Goal: Find specific page/section: Find specific page/section

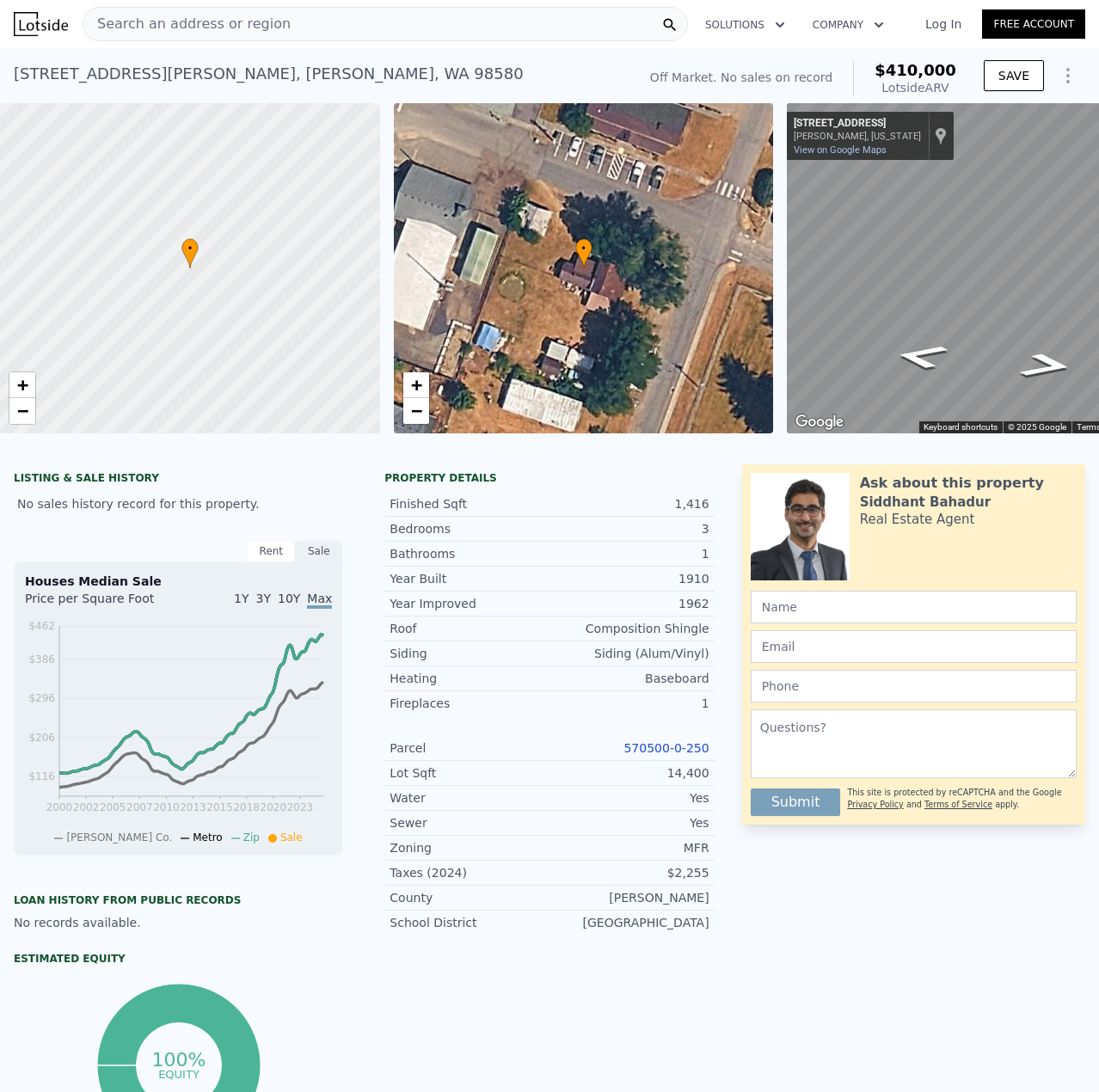
click at [183, 9] on div "Search an address or region Solutions Company Open main menu Log In Free Account" at bounding box center [550, 24] width 1072 height 41
click at [170, 33] on span "Search an address or region" at bounding box center [187, 24] width 207 height 20
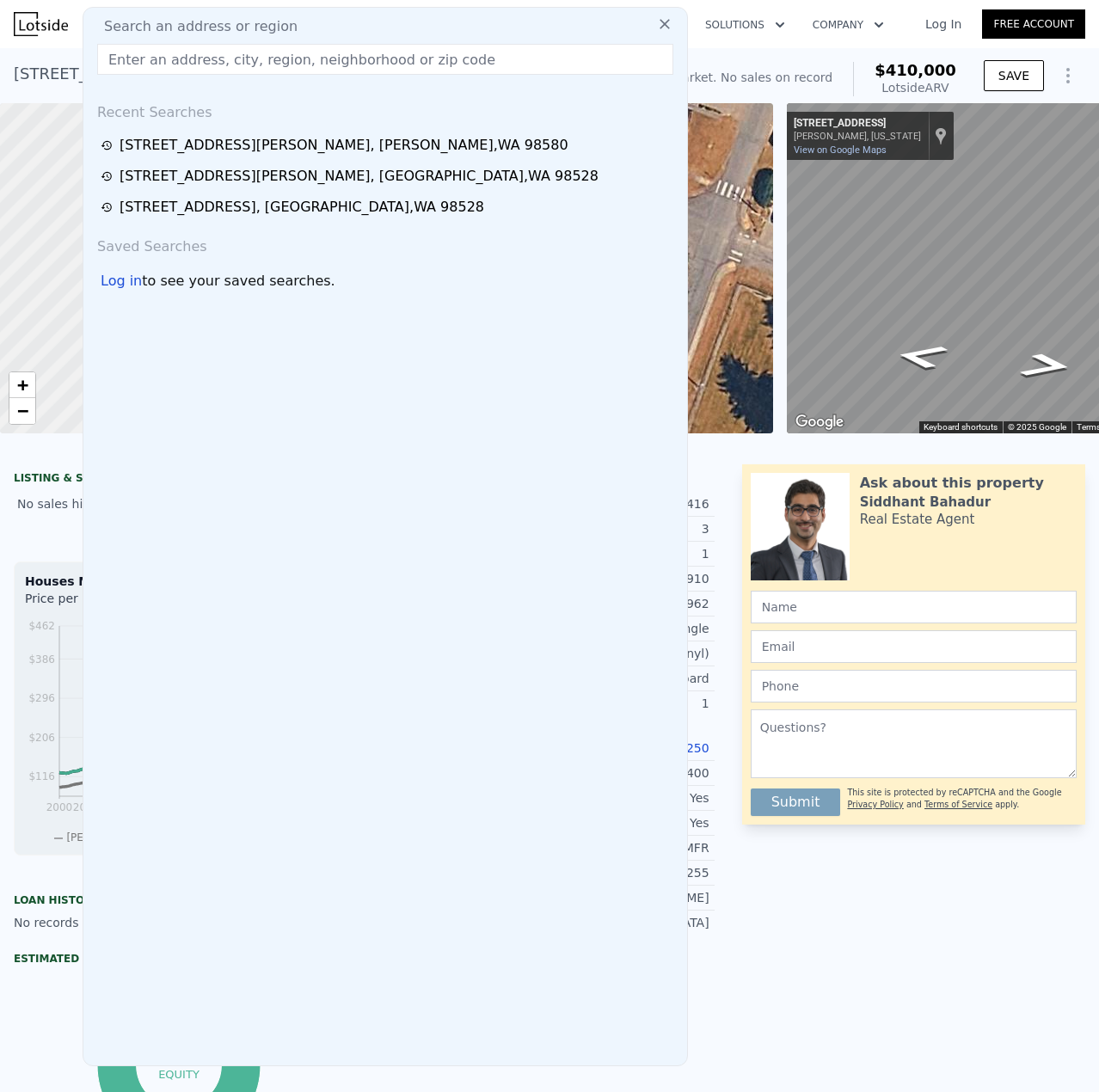
drag, startPoint x: 170, startPoint y: 33, endPoint x: 138, endPoint y: 59, distance: 41.2
click at [144, 56] on input "text" at bounding box center [385, 59] width 576 height 31
paste input "[STREET_ADDRESS]"
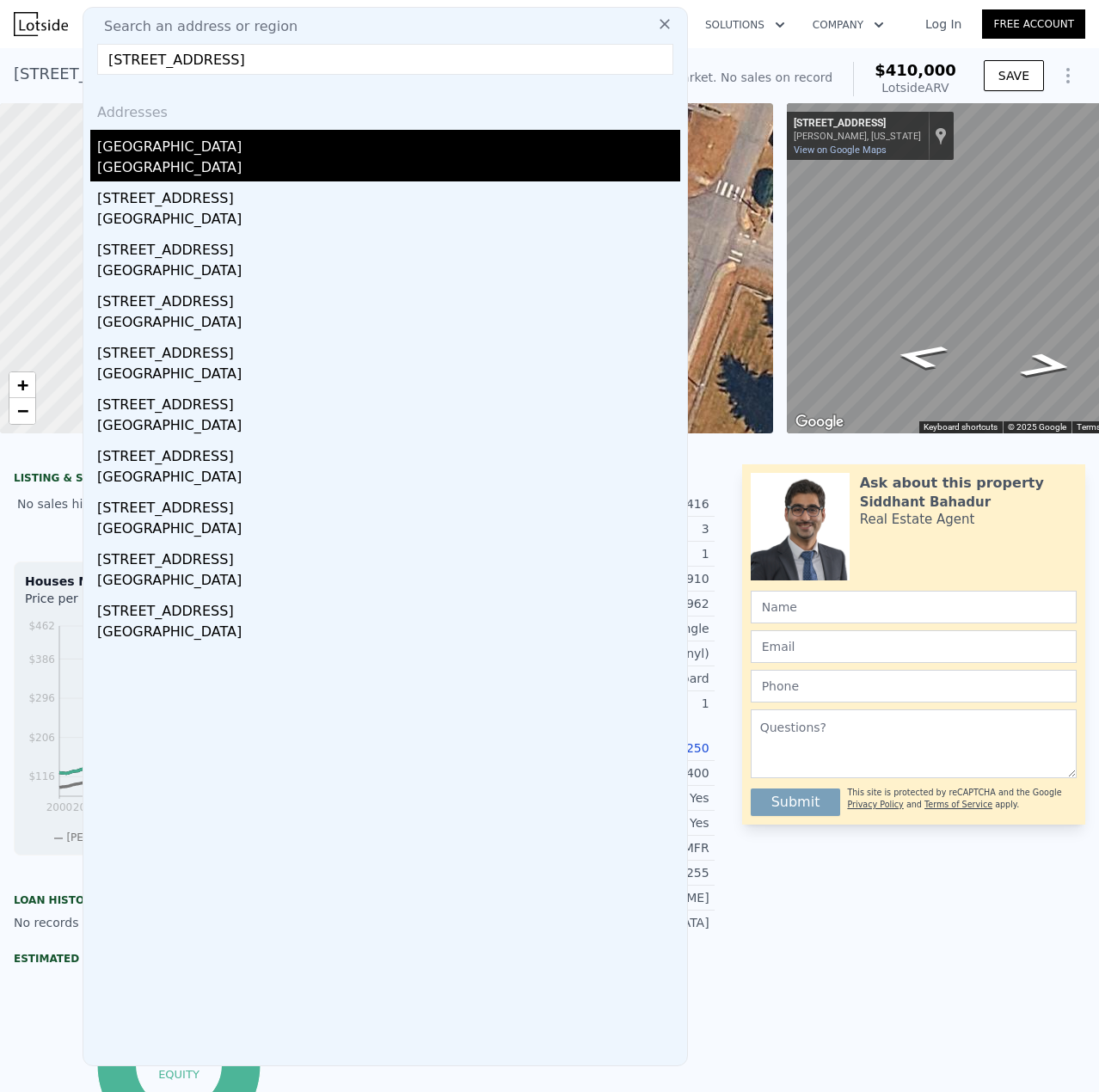
type input "[STREET_ADDRESS]"
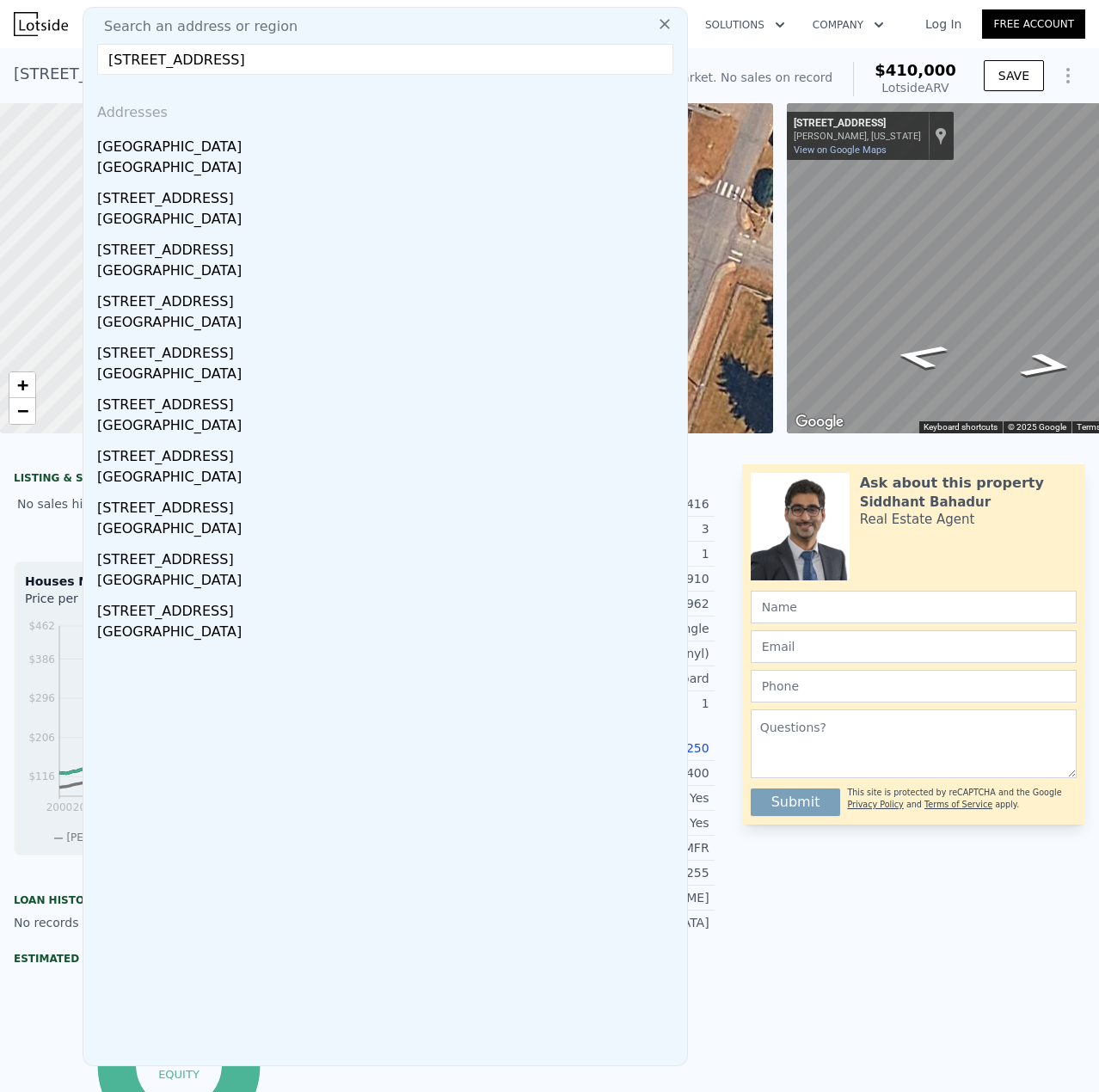
drag, startPoint x: 175, startPoint y: 167, endPoint x: 501, endPoint y: 286, distance: 347.0
click at [175, 166] on div "[GEOGRAPHIC_DATA]" at bounding box center [388, 168] width 583 height 24
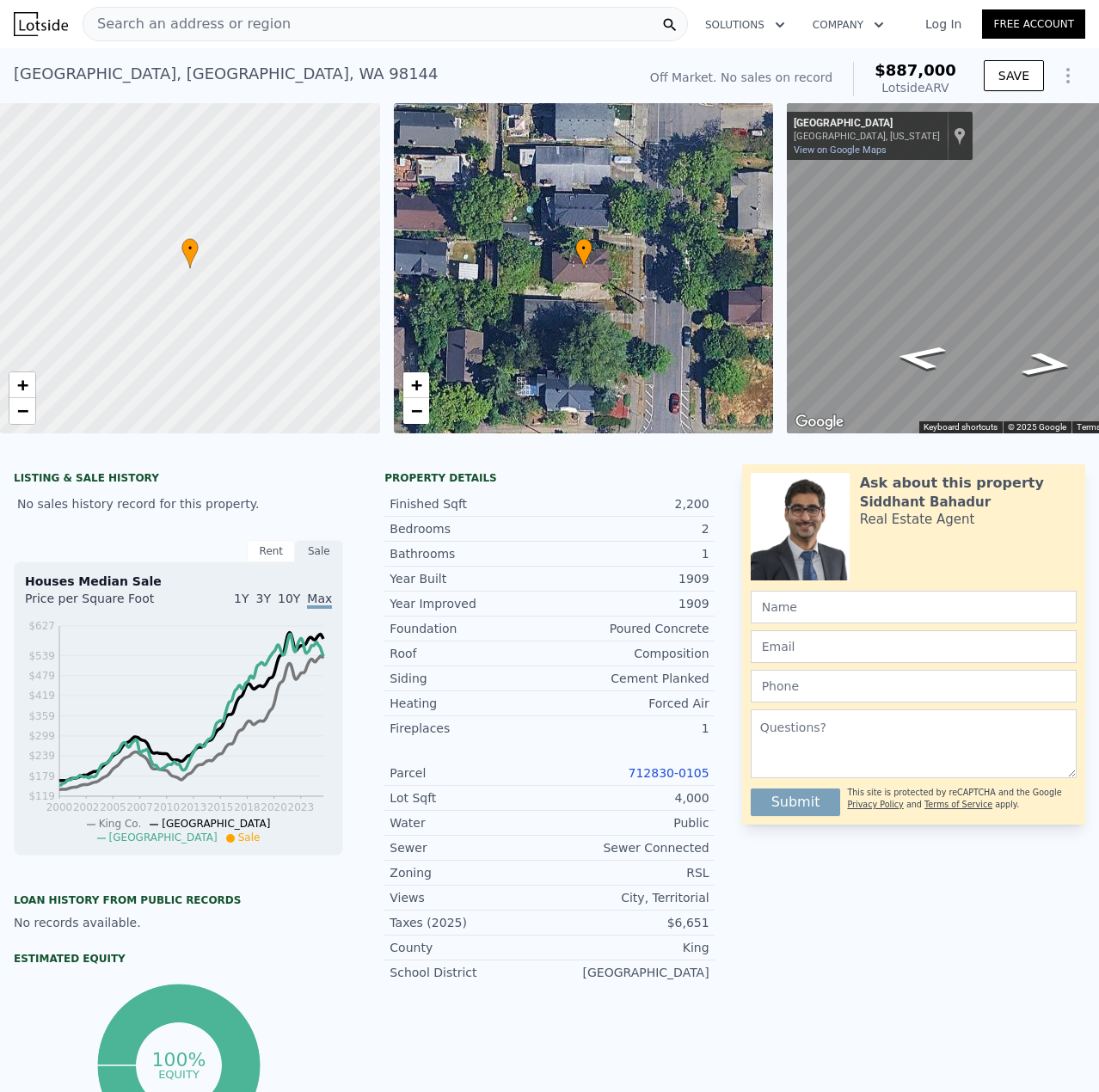
click at [645, 780] on link "712830-0105" at bounding box center [669, 774] width 81 height 14
click at [330, 516] on div "No sales history record for this property." at bounding box center [178, 504] width 329 height 31
click at [665, 780] on link "712830-0105" at bounding box center [669, 774] width 81 height 14
